Goal: Task Accomplishment & Management: Complete application form

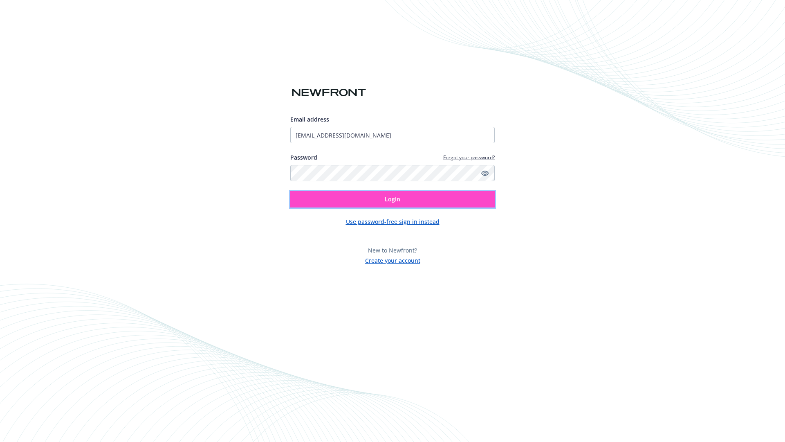
click at [392, 199] on span "Login" at bounding box center [393, 199] width 16 height 8
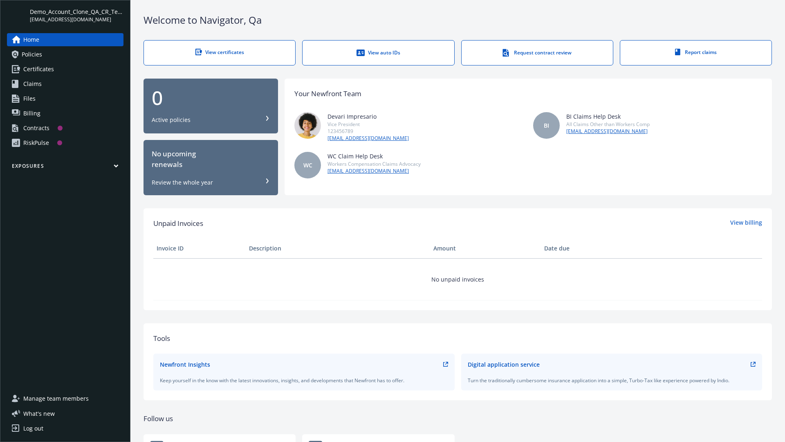
click at [76, 15] on span "Demo_Account_Clone_QA_CR_Tests_Prospect" at bounding box center [77, 11] width 94 height 9
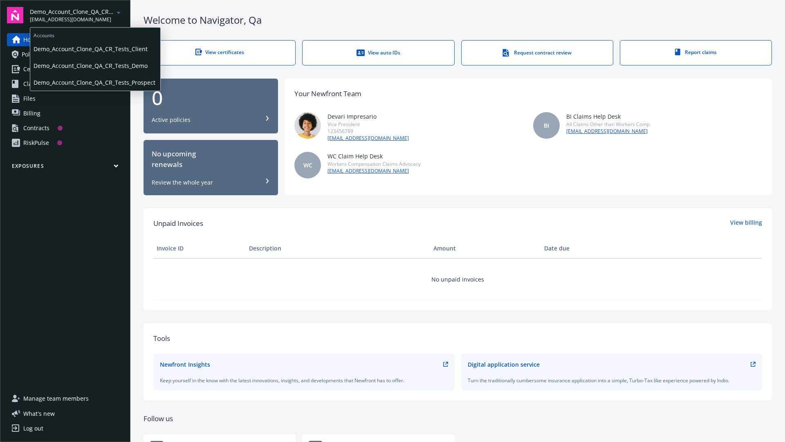
click at [94, 49] on span "Demo_Account_Clone_QA_CR_Tests_Client" at bounding box center [95, 48] width 123 height 17
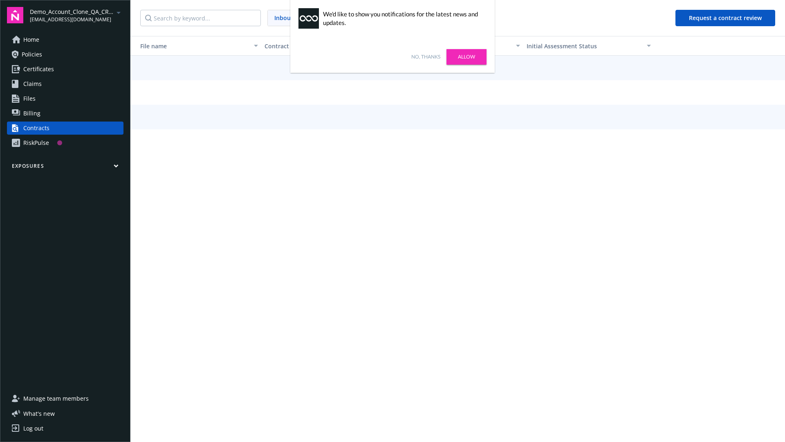
click at [426, 57] on link "No, thanks" at bounding box center [425, 56] width 29 height 7
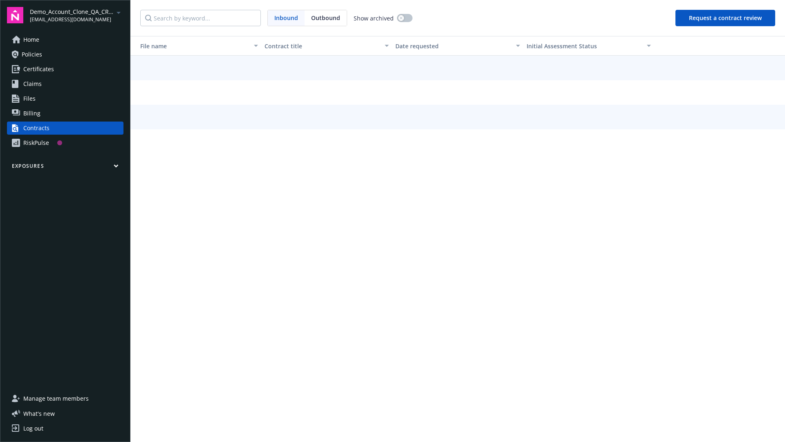
click at [726, 18] on button "Request a contract review" at bounding box center [725, 18] width 100 height 16
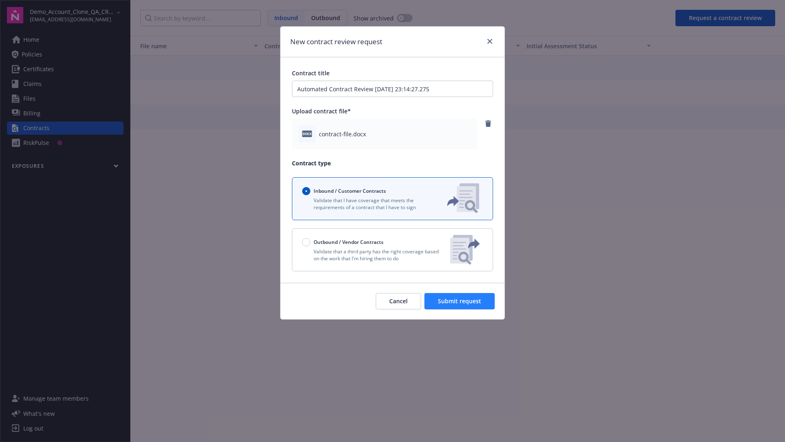
type input "Automated Contract Review [DATE] 23:14:27.275"
click at [460, 301] on span "Submit request" at bounding box center [459, 301] width 43 height 8
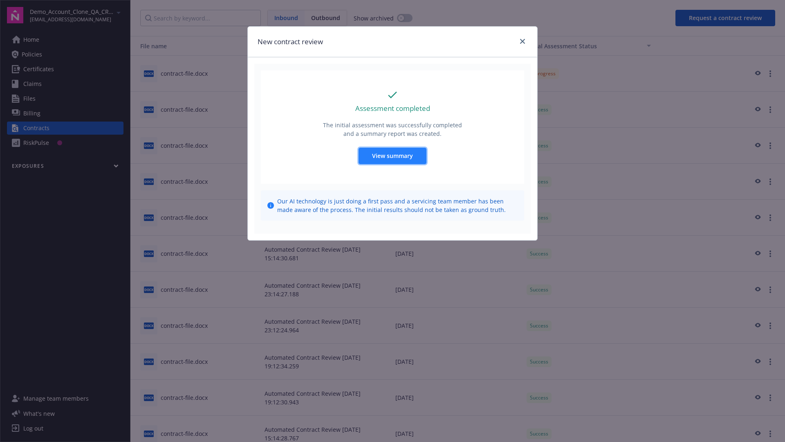
click at [392, 155] on span "View summary" at bounding box center [392, 156] width 41 height 8
